Goal: Task Accomplishment & Management: Complete application form

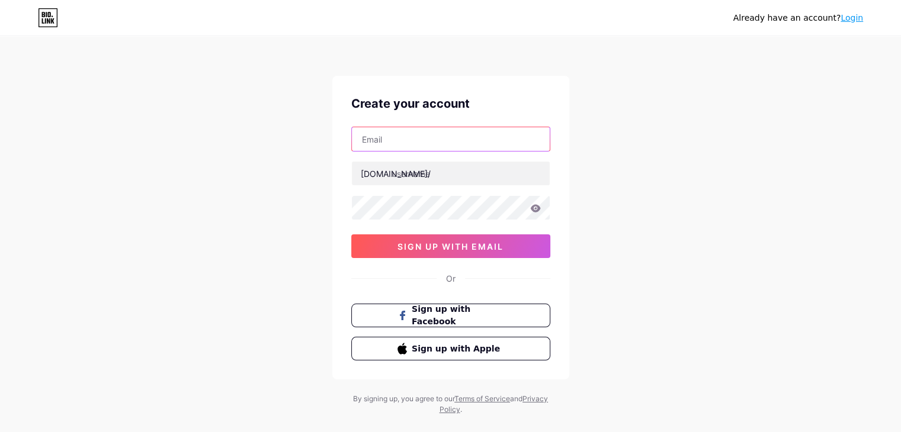
click at [436, 144] on input "text" at bounding box center [451, 139] width 198 height 24
type input "[EMAIL_ADDRESS][DOMAIN_NAME]"
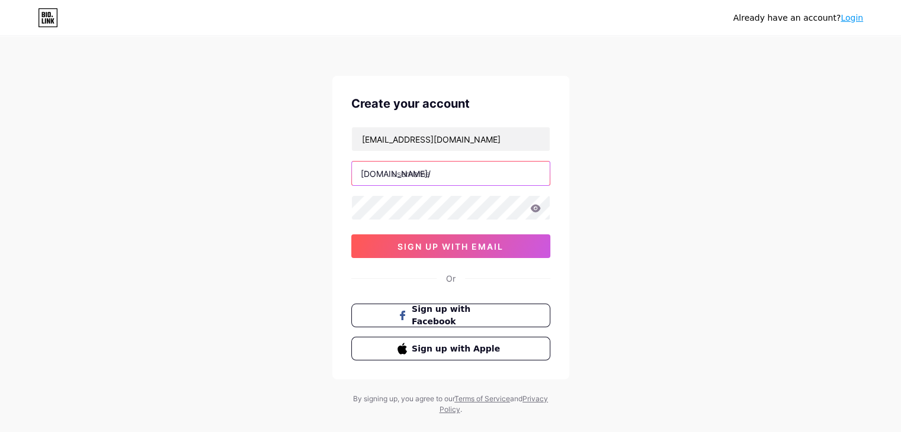
click at [415, 174] on input "text" at bounding box center [451, 174] width 198 height 24
type input "p"
type input "paneralux"
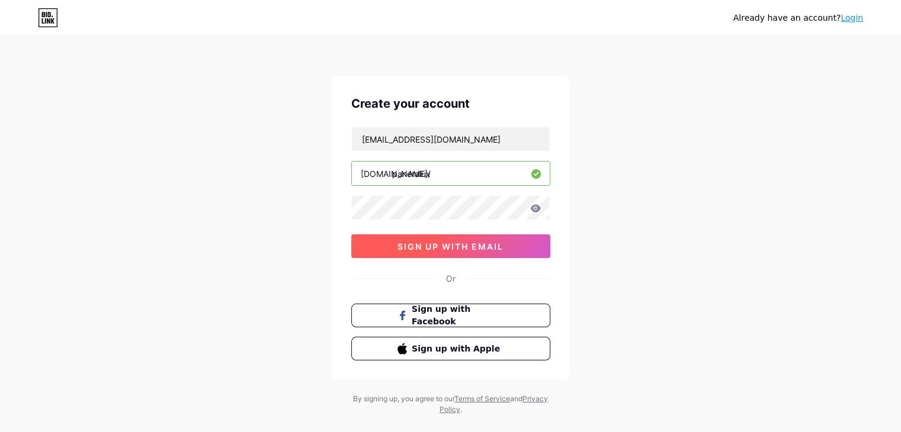
click at [431, 245] on span "sign up with email" at bounding box center [450, 247] width 106 height 10
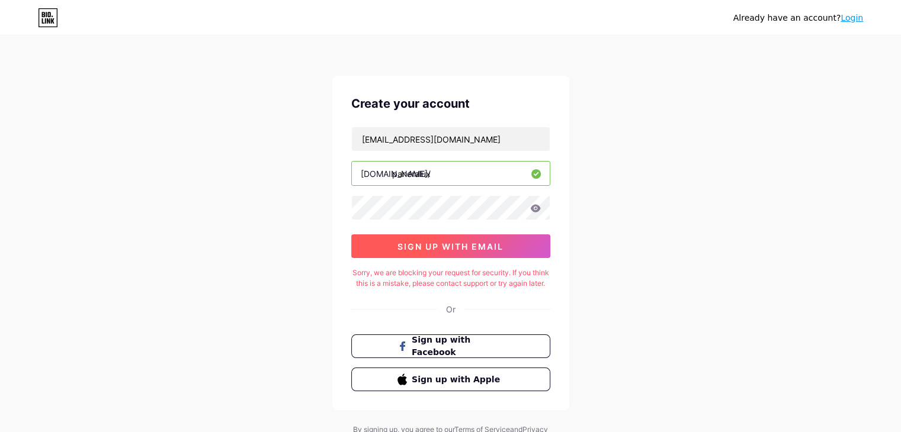
click at [431, 245] on span "sign up with email" at bounding box center [450, 247] width 106 height 10
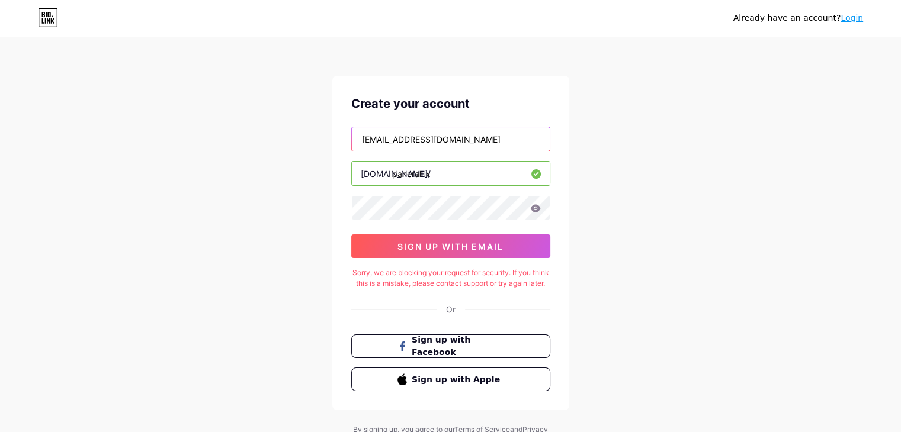
click at [467, 134] on input "[EMAIL_ADDRESS][DOMAIN_NAME]" at bounding box center [451, 139] width 198 height 24
click at [467, 134] on input "text" at bounding box center [451, 139] width 198 height 24
type input "[EMAIL_ADDRESS][DOMAIN_NAME]"
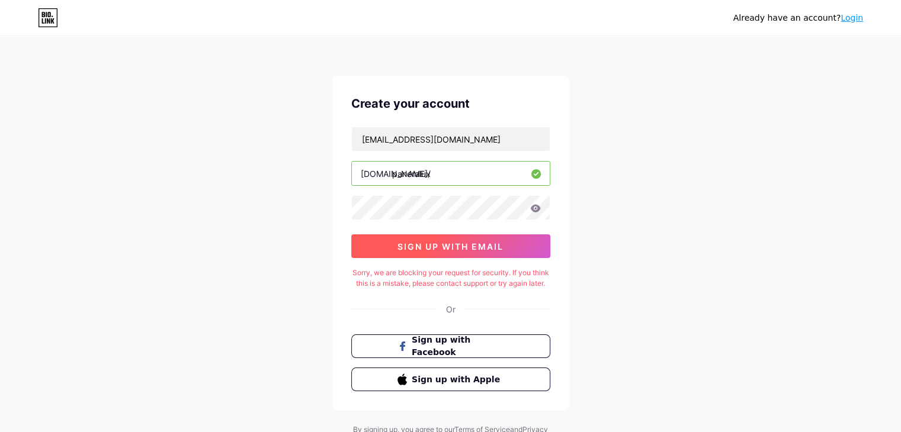
click at [443, 247] on span "sign up with email" at bounding box center [450, 247] width 106 height 10
click at [533, 209] on icon at bounding box center [535, 208] width 11 height 8
click at [538, 208] on icon at bounding box center [535, 208] width 10 height 8
